Goal: Navigation & Orientation: Find specific page/section

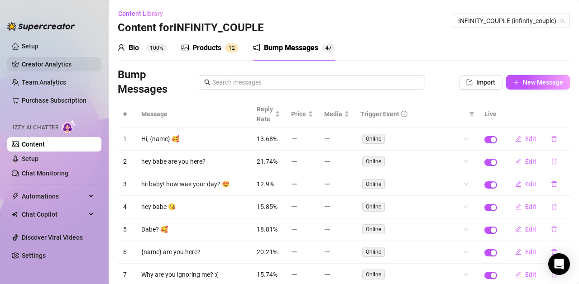
click at [58, 63] on link "Creator Analytics" at bounding box center [58, 64] width 72 height 14
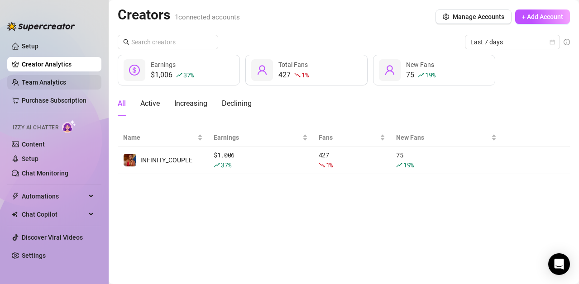
click at [51, 80] on link "Team Analytics" at bounding box center [44, 82] width 44 height 7
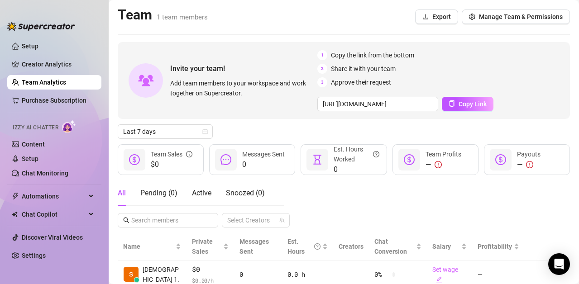
scroll to position [32, 0]
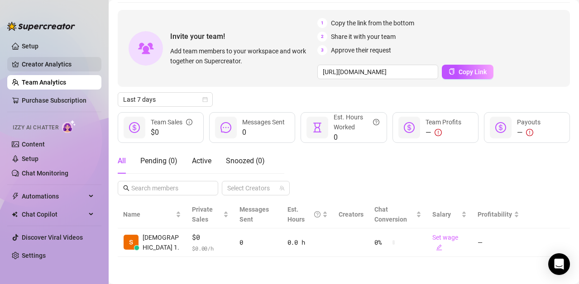
click at [34, 63] on link "Creator Analytics" at bounding box center [58, 64] width 72 height 14
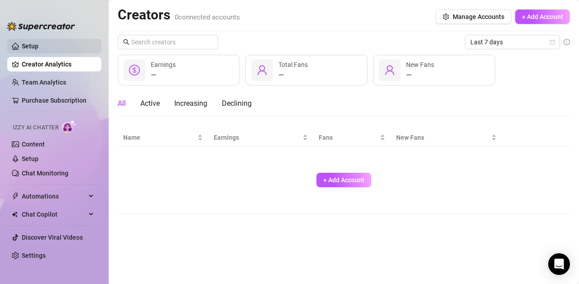
click at [27, 45] on link "Setup" at bounding box center [30, 46] width 17 height 7
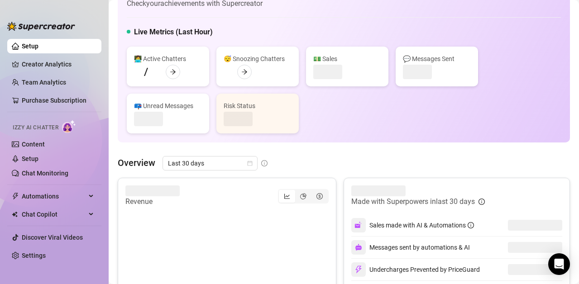
click at [30, 49] on link "Setup" at bounding box center [30, 46] width 17 height 7
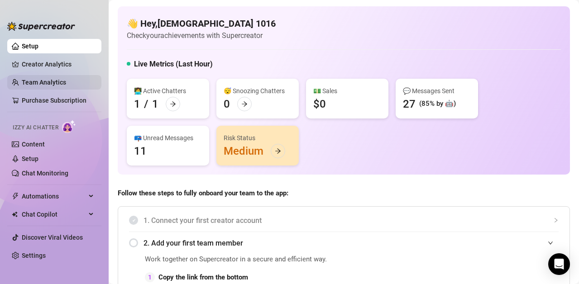
drag, startPoint x: 30, startPoint y: 49, endPoint x: 51, endPoint y: 81, distance: 37.9
click at [51, 81] on link "Team Analytics" at bounding box center [44, 82] width 44 height 7
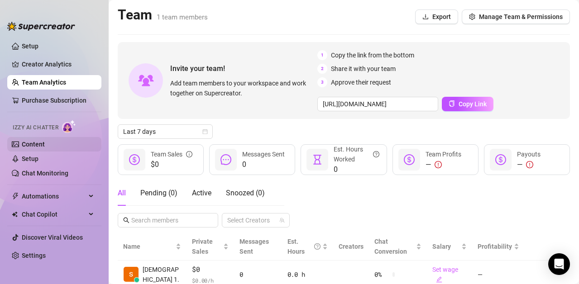
click at [28, 142] on link "Content" at bounding box center [33, 144] width 23 height 7
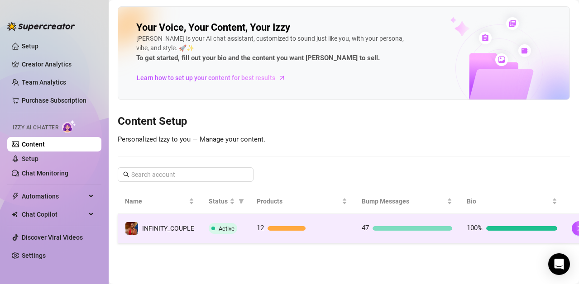
click at [224, 229] on span "Active" at bounding box center [227, 228] width 16 height 7
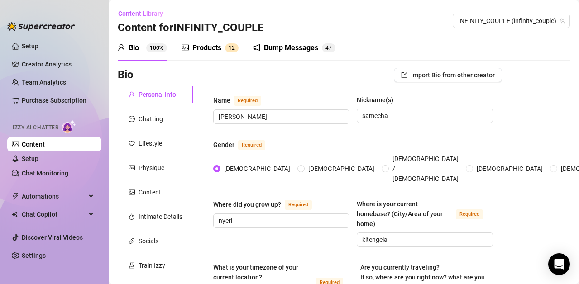
click at [207, 42] on div "Products 1 2" at bounding box center [210, 47] width 57 height 25
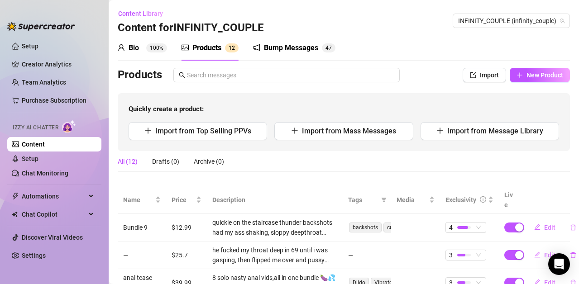
click at [210, 48] on div "Products" at bounding box center [206, 48] width 29 height 11
click at [40, 195] on span "Automations" at bounding box center [54, 196] width 64 height 14
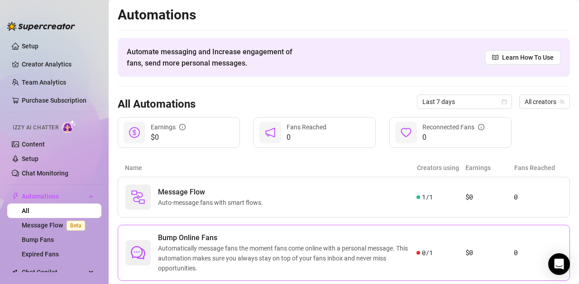
click at [527, 238] on div "Bump Online Fans Automatically message fans the moment fans come online with a …" at bounding box center [344, 253] width 452 height 56
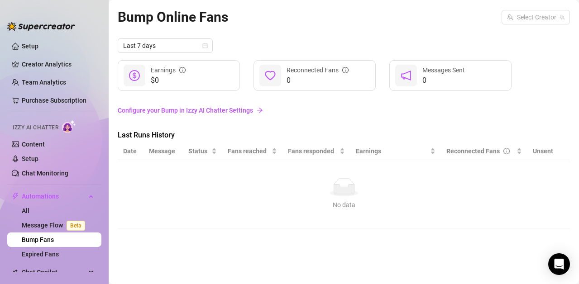
scroll to position [52, 0]
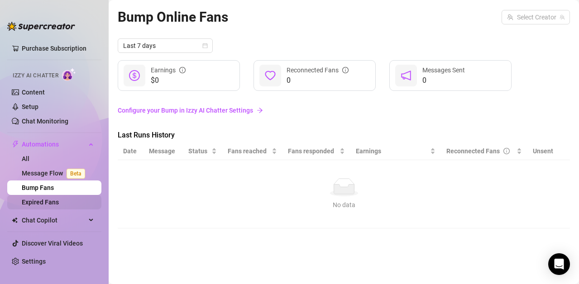
click at [59, 202] on link "Expired Fans" at bounding box center [40, 202] width 37 height 7
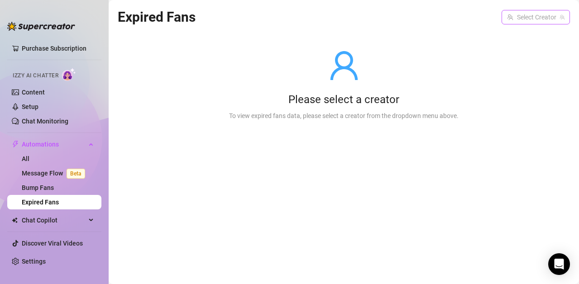
click at [534, 23] on input "search" at bounding box center [531, 17] width 49 height 14
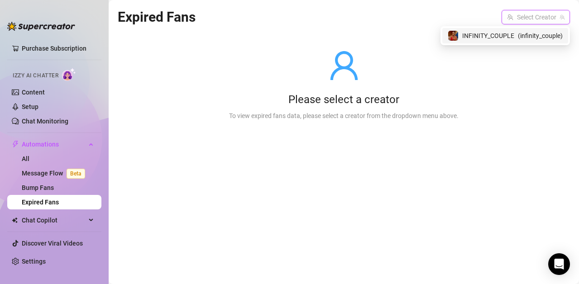
click at [522, 44] on div "INFINITY_COUPLE ( infinity_couple )" at bounding box center [504, 35] width 129 height 19
click at [521, 41] on div "INFINITY_COUPLE ( infinity_couple )" at bounding box center [505, 35] width 115 height 11
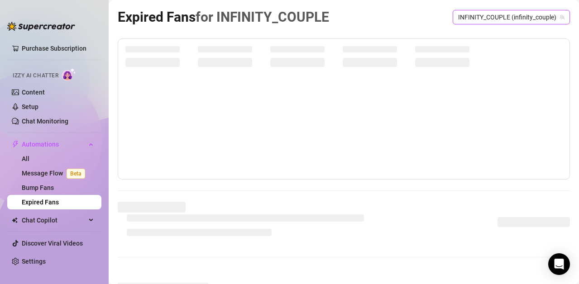
click at [521, 35] on div "Expired Fans for INFINITY_COUPLE INFINITY_COUPLE (infinity_couple) INFINITY_COU…" at bounding box center [344, 189] width 452 height 367
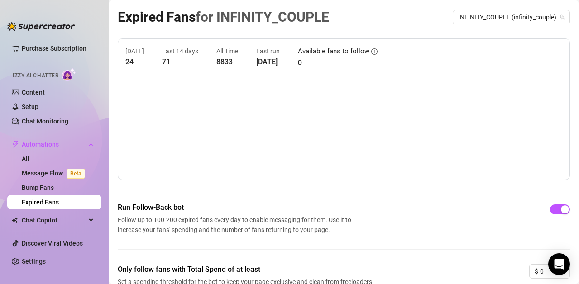
click at [512, 92] on canvas at bounding box center [339, 127] width 429 height 91
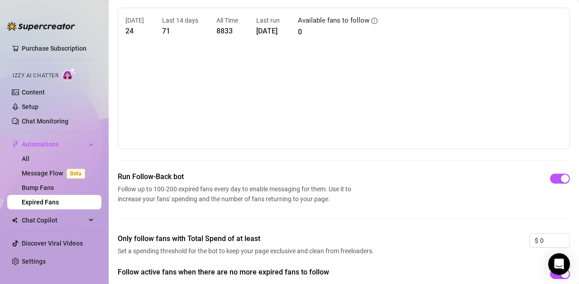
scroll to position [85, 0]
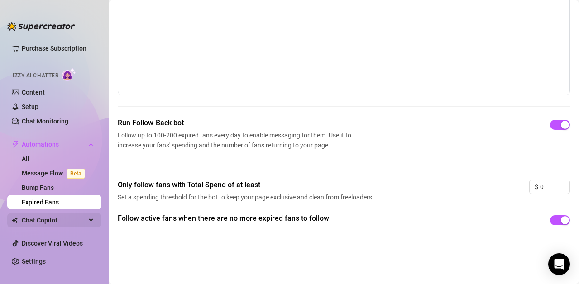
click at [70, 224] on span "Chat Copilot" at bounding box center [54, 220] width 64 height 14
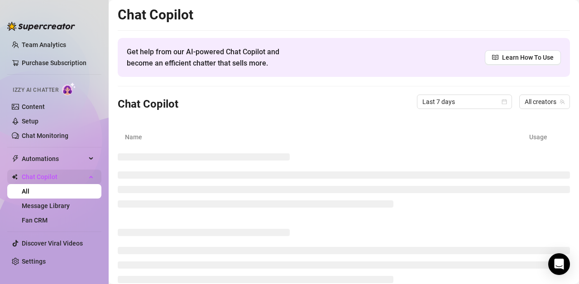
scroll to position [38, 0]
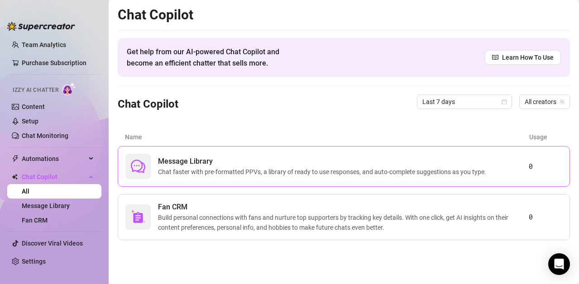
click at [204, 165] on span "Message Library" at bounding box center [324, 161] width 332 height 11
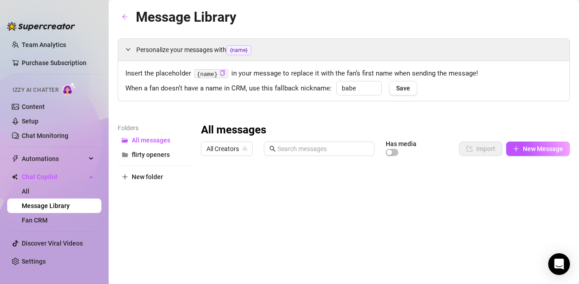
click at [204, 221] on div at bounding box center [381, 261] width 361 height 202
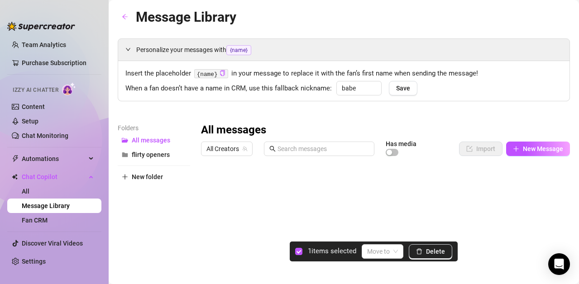
click at [210, 221] on div at bounding box center [381, 261] width 361 height 202
click at [393, 252] on span at bounding box center [382, 252] width 31 height 14
click at [388, 216] on div "All messages" at bounding box center [388, 219] width 37 height 10
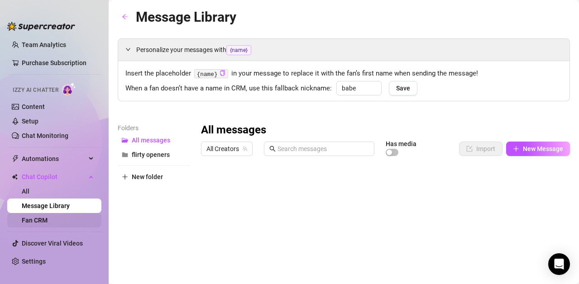
click at [33, 220] on link "Fan CRM" at bounding box center [35, 220] width 26 height 7
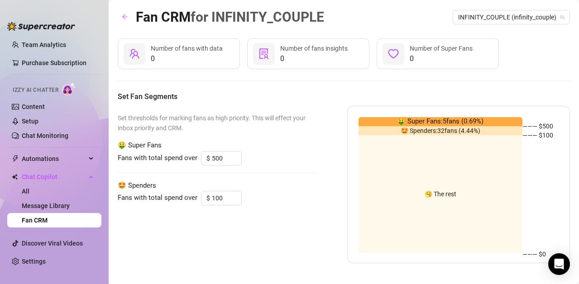
click at [415, 191] on div "🥱 The rest" at bounding box center [441, 194] width 164 height 118
click at [440, 194] on span "🥱 The rest" at bounding box center [441, 194] width 32 height 0
